Goal: Task Accomplishment & Management: Manage account settings

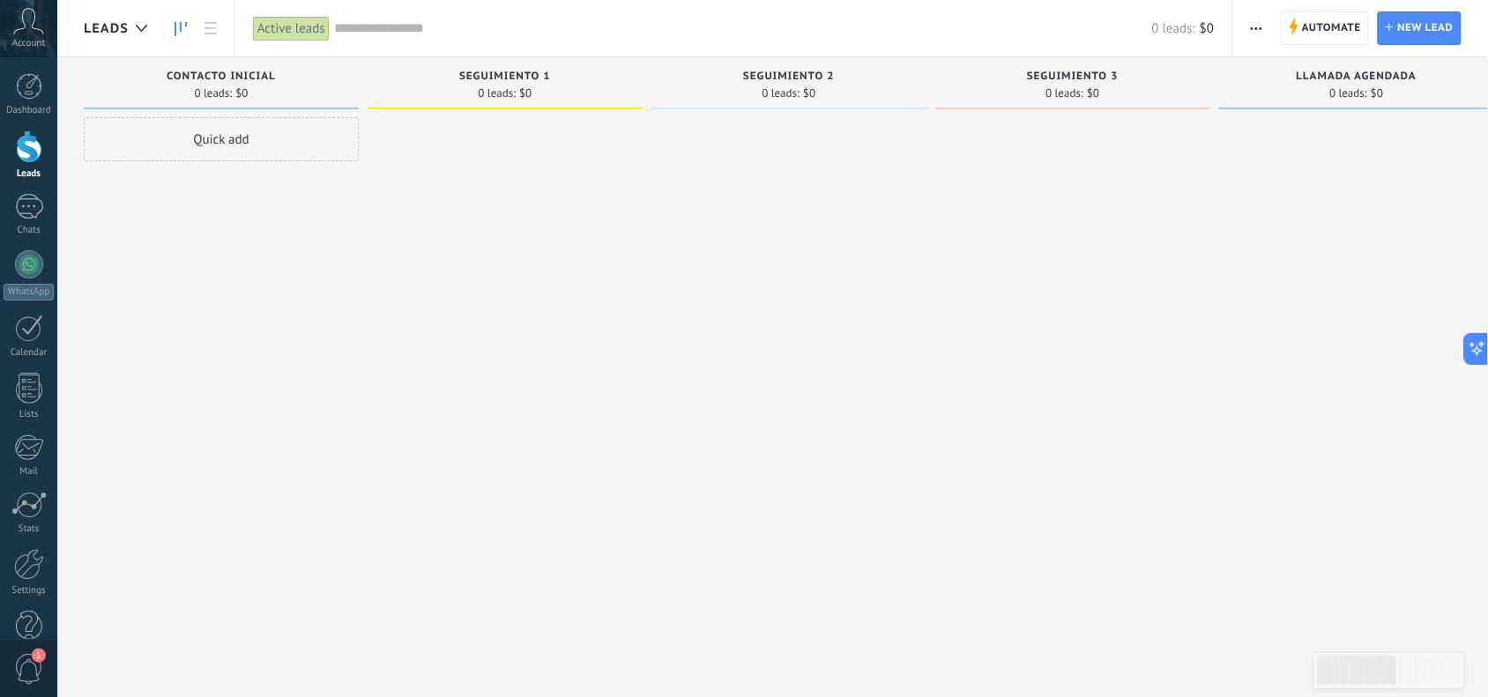
click at [362, 309] on div "Contacto inicial 0 leads: $0 Quick add" at bounding box center [226, 320] width 284 height 527
click at [14, 575] on div at bounding box center [29, 560] width 30 height 31
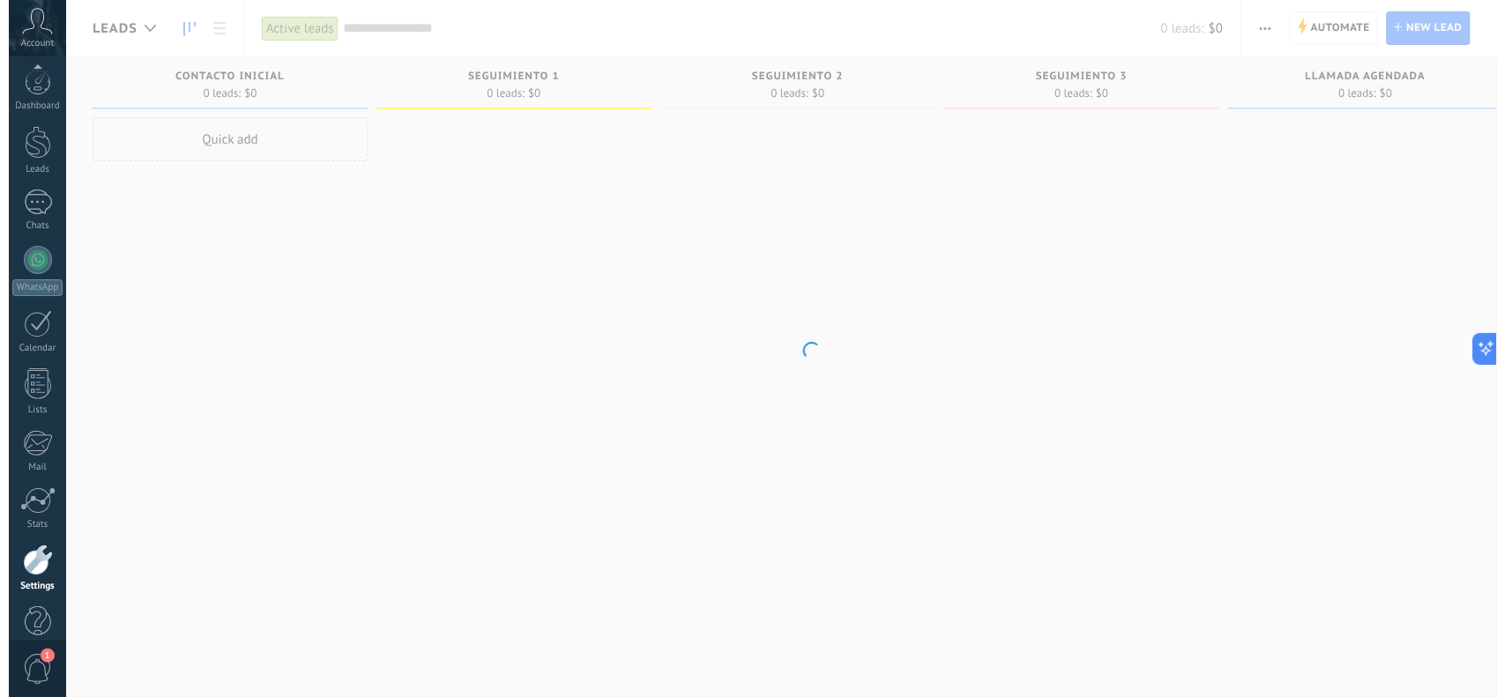
scroll to position [36, 0]
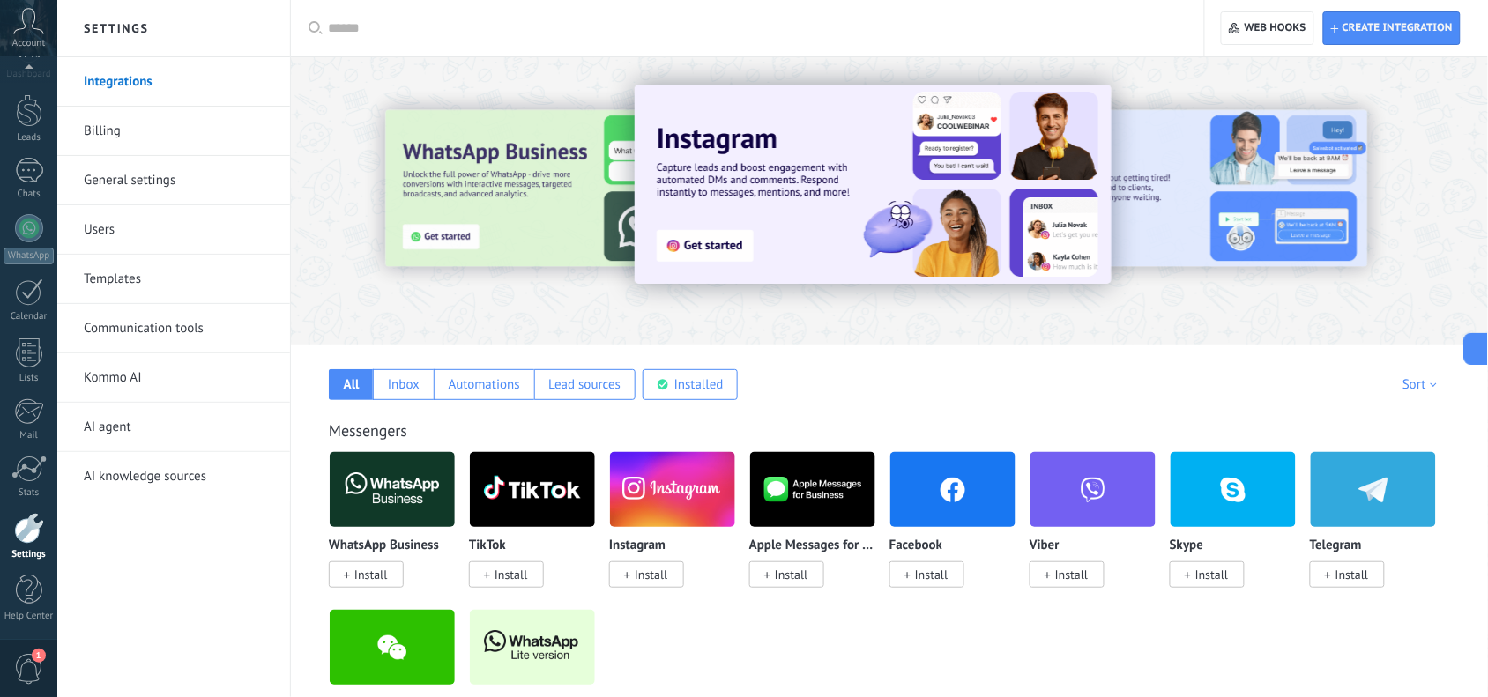
click at [148, 276] on link "Templates" at bounding box center [178, 279] width 189 height 49
